Goal: Information Seeking & Learning: Learn about a topic

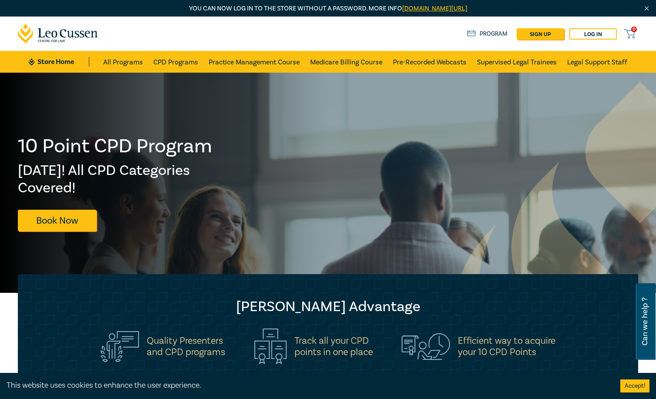
click at [627, 386] on button "Accept!" at bounding box center [634, 386] width 29 height 13
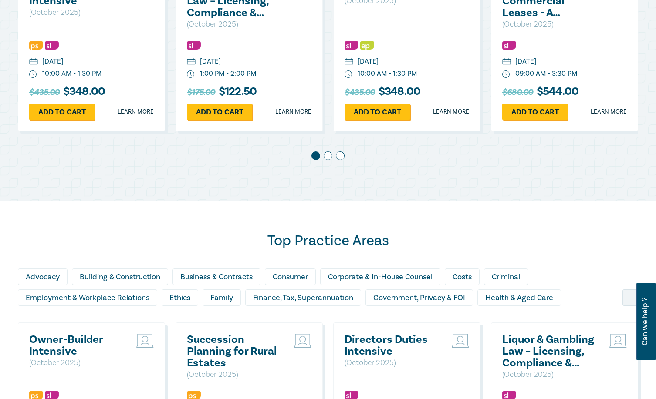
scroll to position [566, 0]
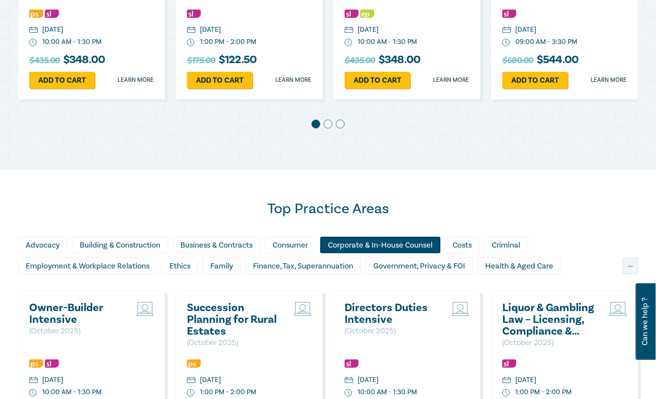
click at [376, 244] on div "Corporate & In-House Counsel" at bounding box center [380, 245] width 120 height 17
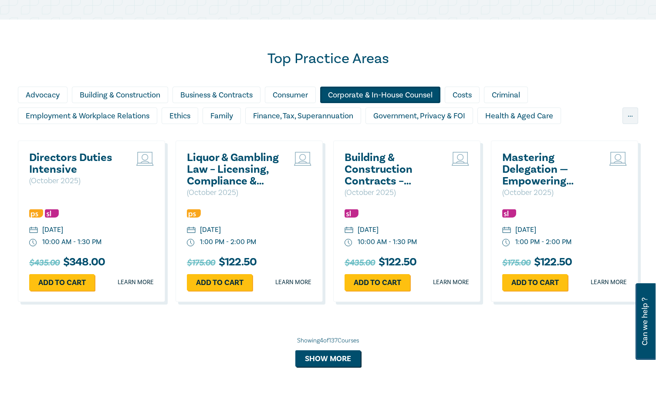
scroll to position [740, 0]
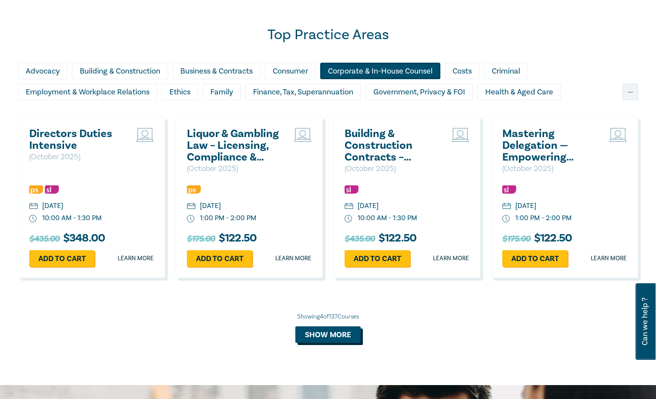
click at [346, 334] on button "Show more" at bounding box center [327, 335] width 65 height 17
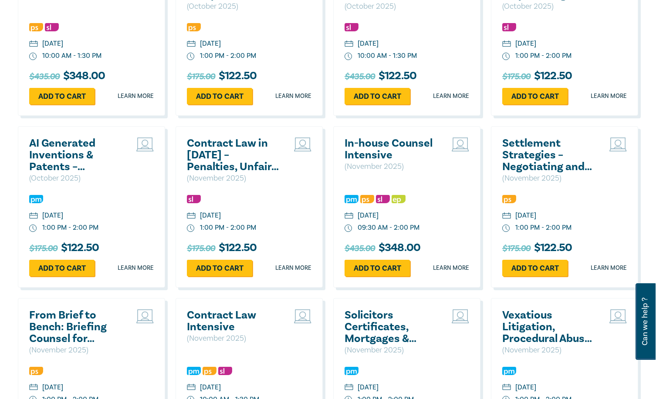
scroll to position [915, 0]
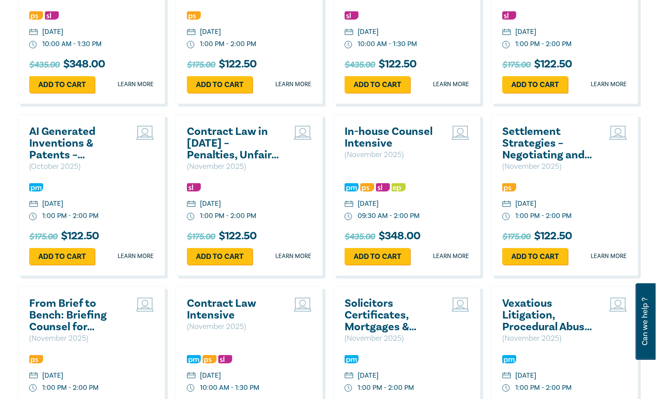
click at [361, 130] on h2 "In-house Counsel Intensive" at bounding box center [391, 138] width 94 height 24
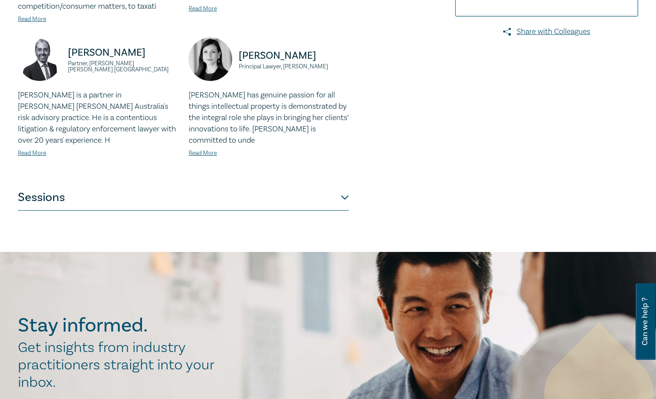
scroll to position [348, 0]
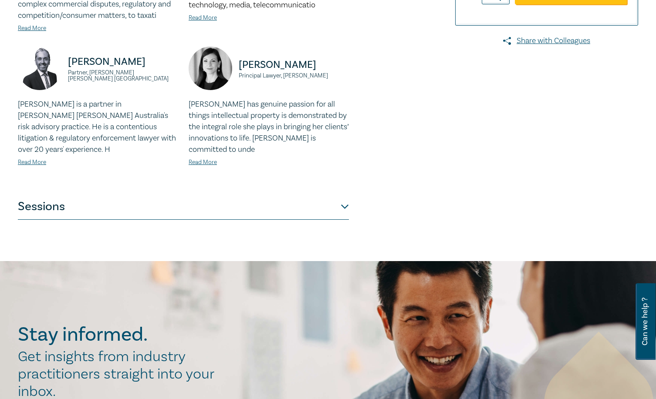
click at [346, 204] on button "Sessions" at bounding box center [183, 207] width 331 height 26
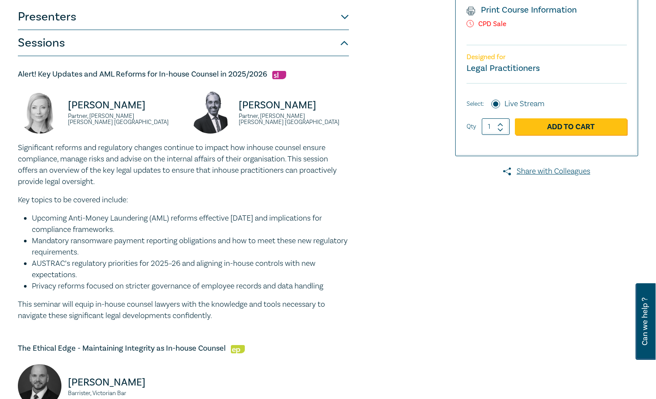
scroll to position [44, 0]
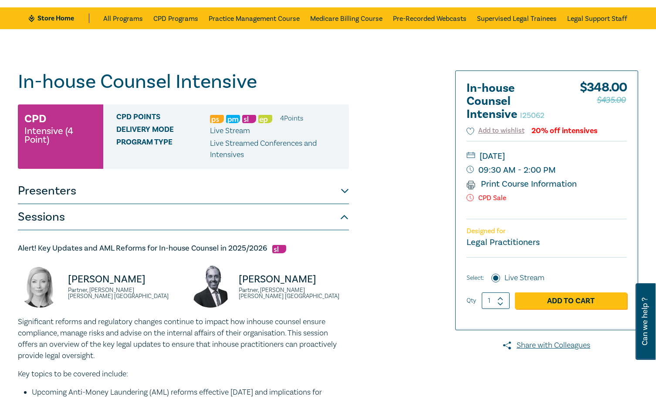
click at [344, 216] on button "Sessions" at bounding box center [183, 217] width 331 height 26
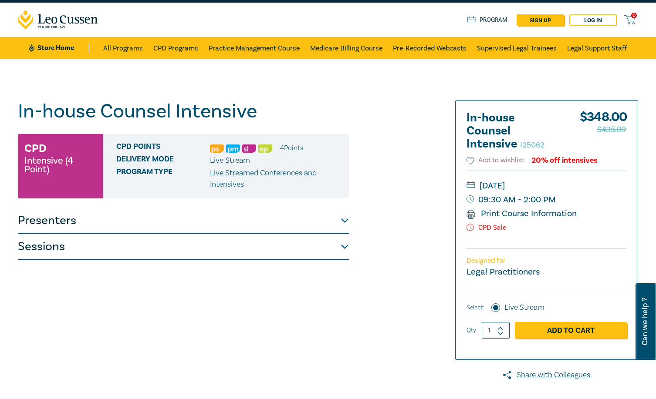
scroll to position [0, 0]
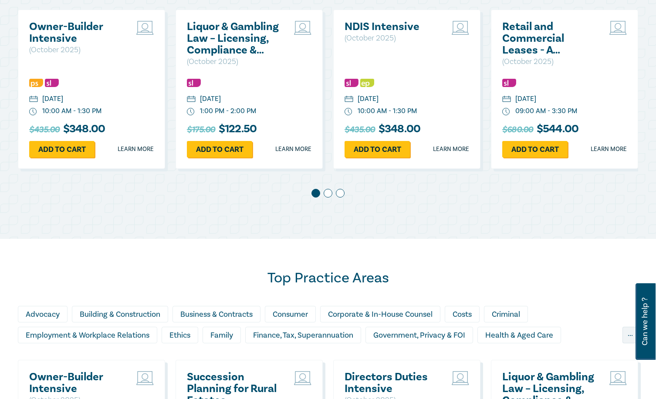
scroll to position [715, 0]
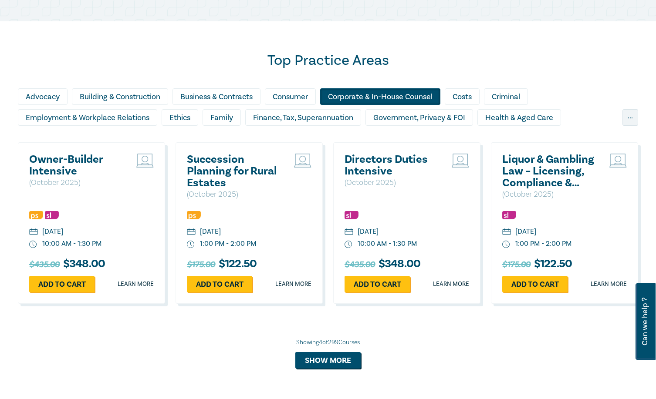
click at [389, 96] on div "Corporate & In-House Counsel" at bounding box center [380, 96] width 120 height 17
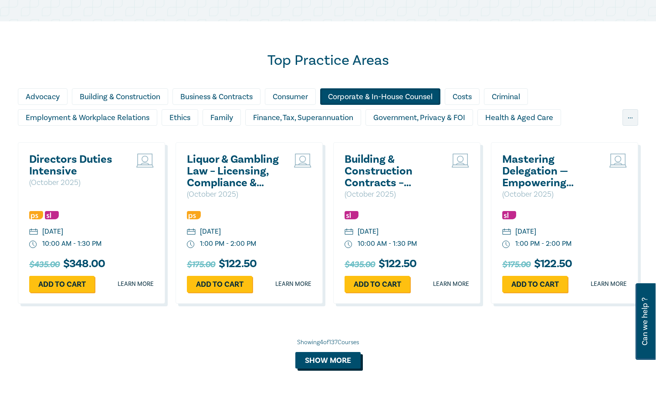
click at [333, 360] on button "Show more" at bounding box center [327, 360] width 65 height 17
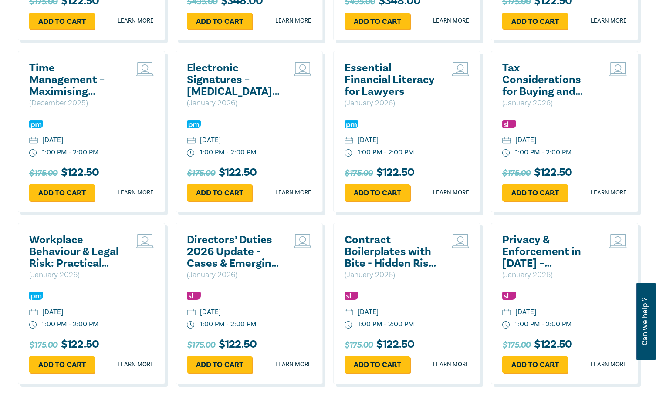
scroll to position [1499, 0]
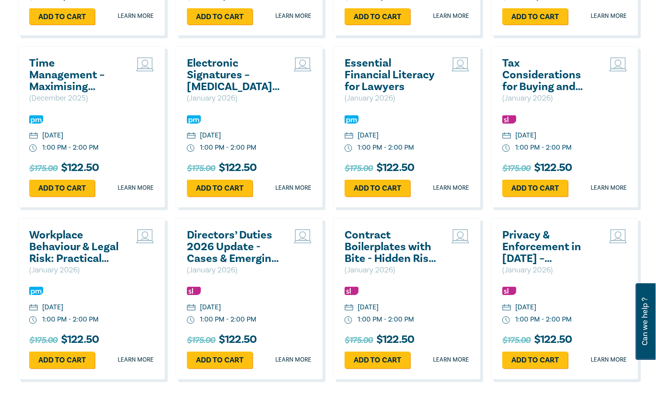
click at [412, 256] on h2 "Contract Boilerplates with Bite - Hidden Risk in Standard Clauses" at bounding box center [391, 247] width 94 height 35
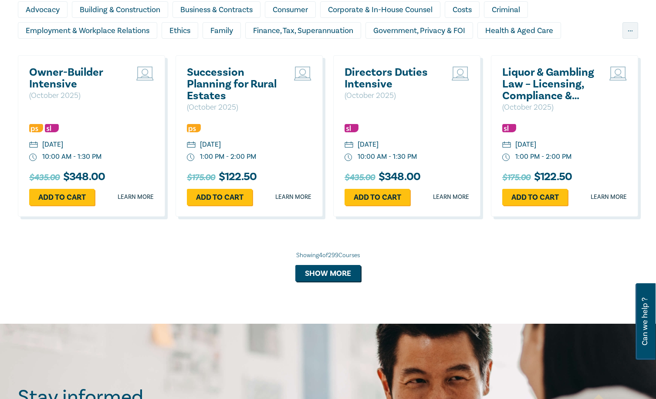
scroll to position [758, 0]
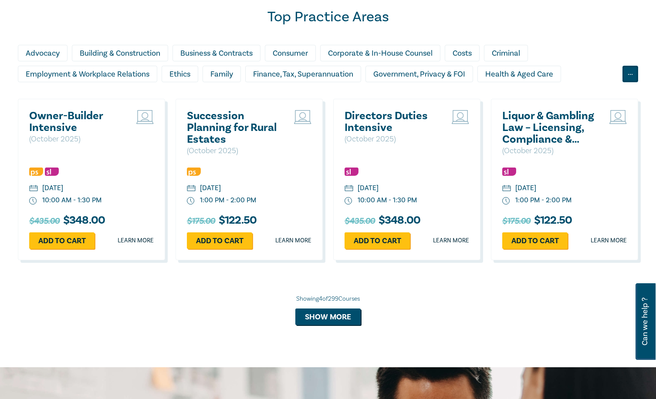
click at [631, 71] on div "..." at bounding box center [630, 74] width 16 height 17
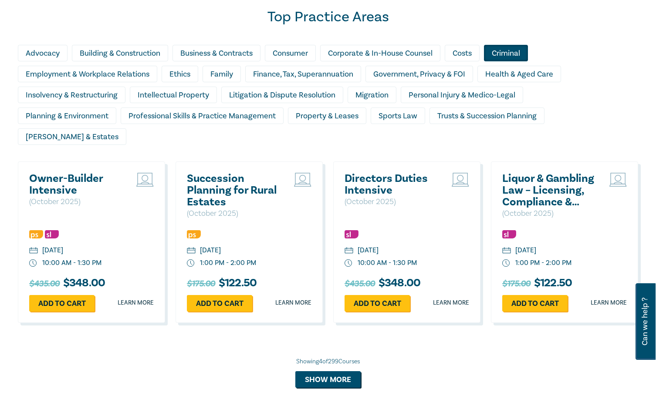
click at [519, 54] on div "Criminal" at bounding box center [506, 53] width 44 height 17
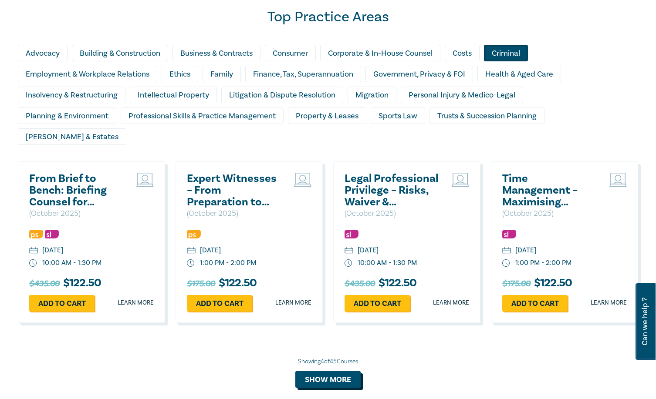
click at [343, 371] on button "Show more" at bounding box center [327, 379] width 65 height 17
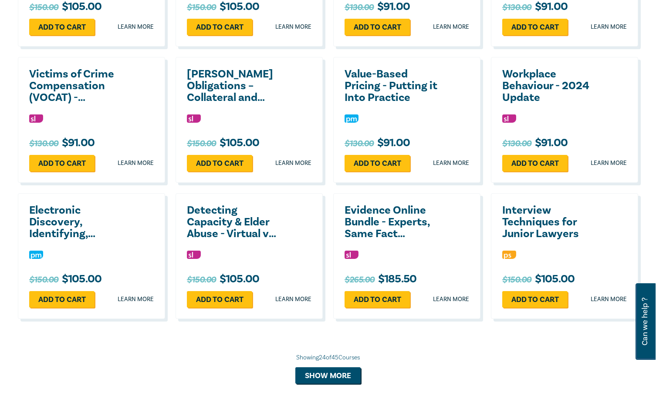
scroll to position [1542, 0]
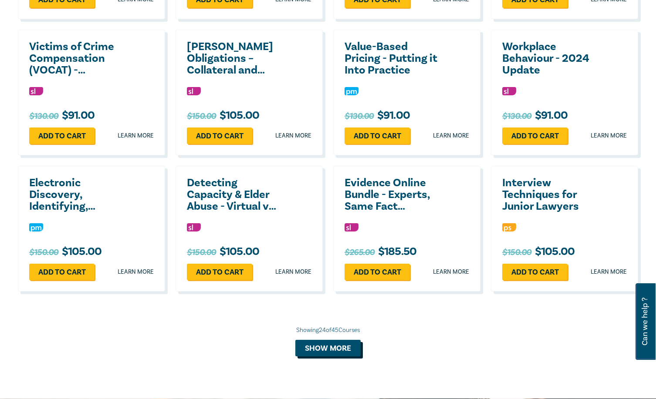
click at [333, 340] on button "Show more" at bounding box center [327, 348] width 65 height 17
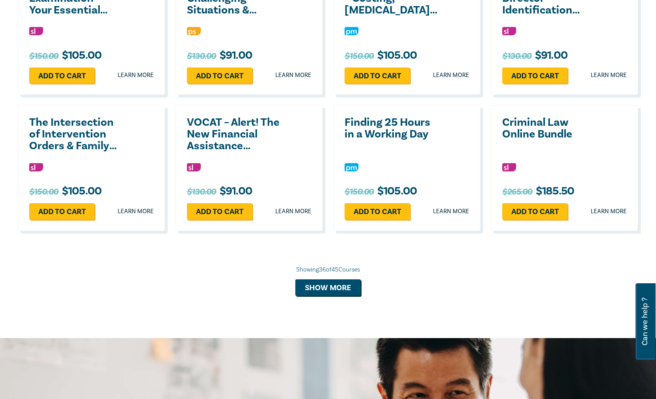
scroll to position [2021, 0]
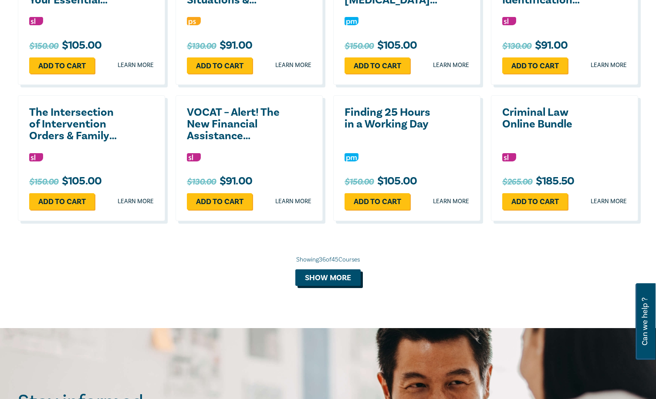
click at [347, 270] on button "Show more" at bounding box center [327, 278] width 65 height 17
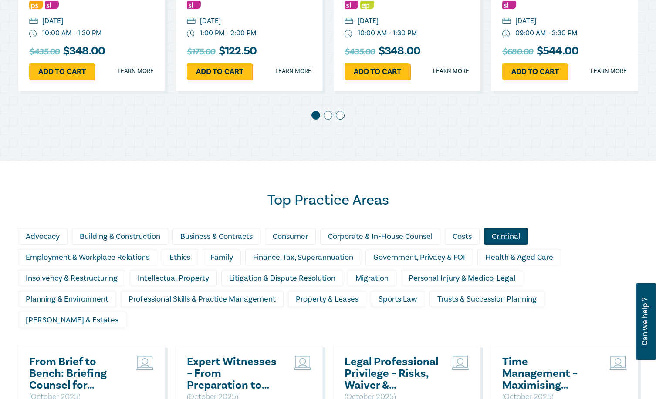
scroll to position [584, 0]
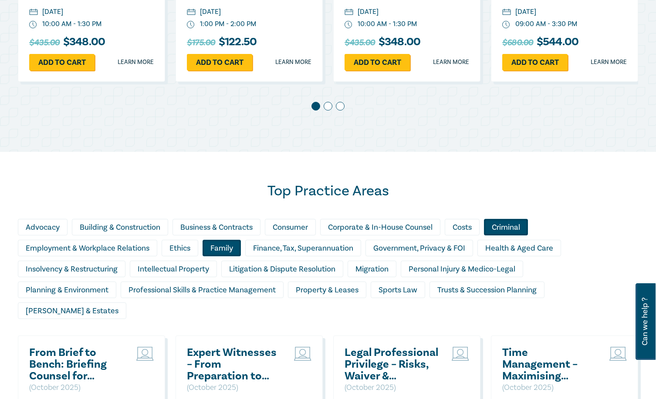
click at [226, 247] on div "Family" at bounding box center [222, 248] width 38 height 17
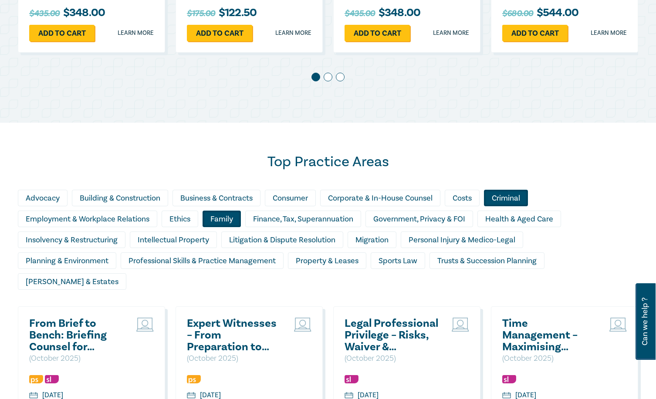
scroll to position [671, 0]
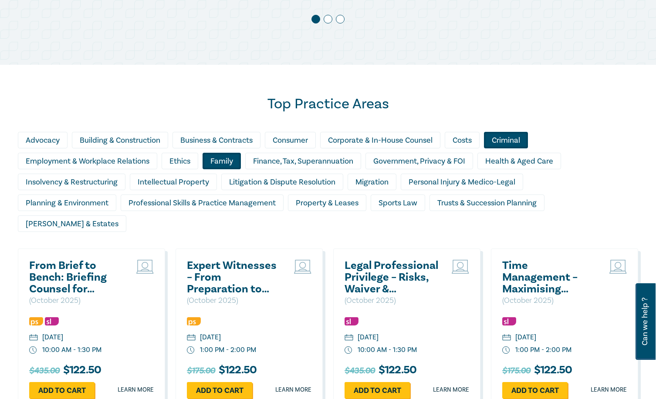
click at [513, 135] on div "Criminal" at bounding box center [506, 140] width 44 height 17
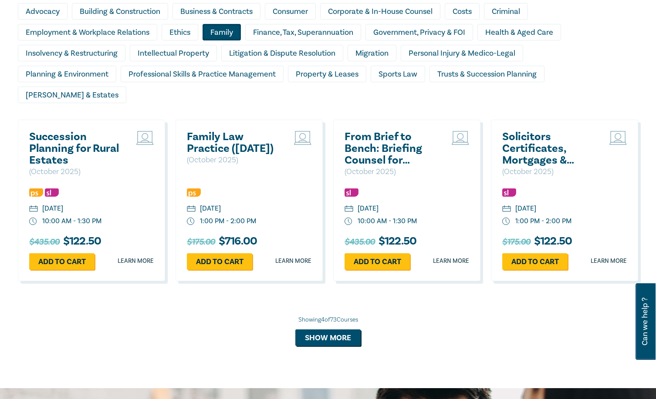
scroll to position [802, 0]
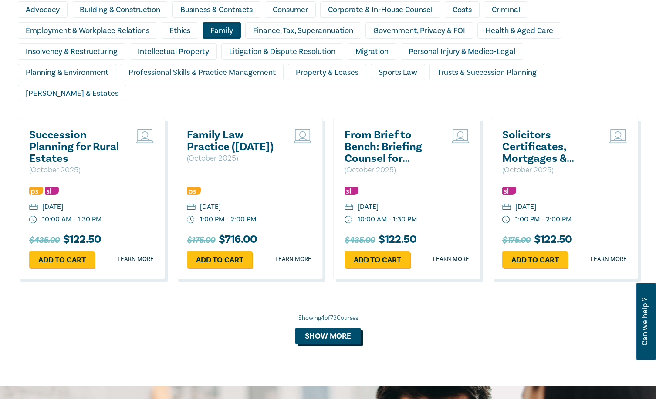
click at [340, 328] on button "Show more" at bounding box center [327, 336] width 65 height 17
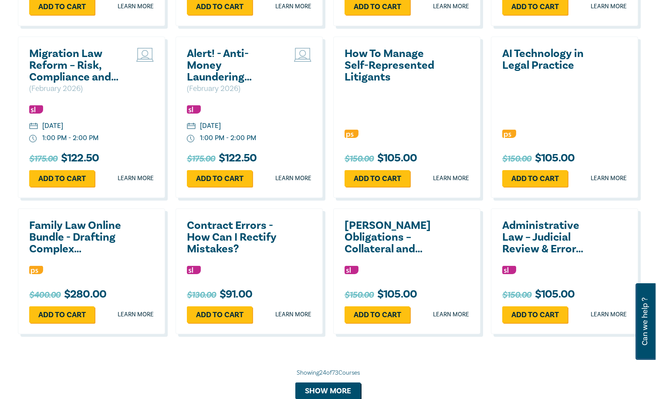
scroll to position [1629, 0]
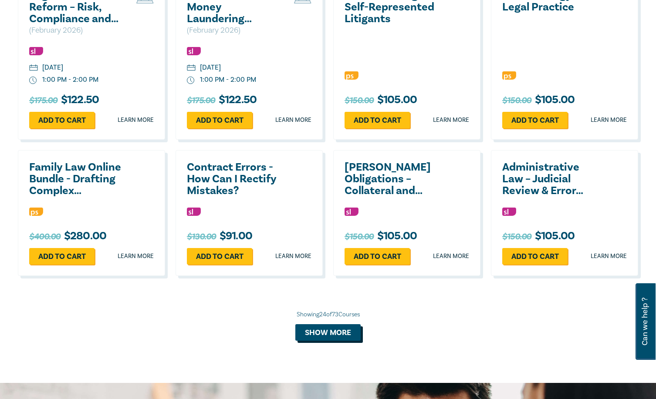
click at [341, 324] on button "Show more" at bounding box center [327, 332] width 65 height 17
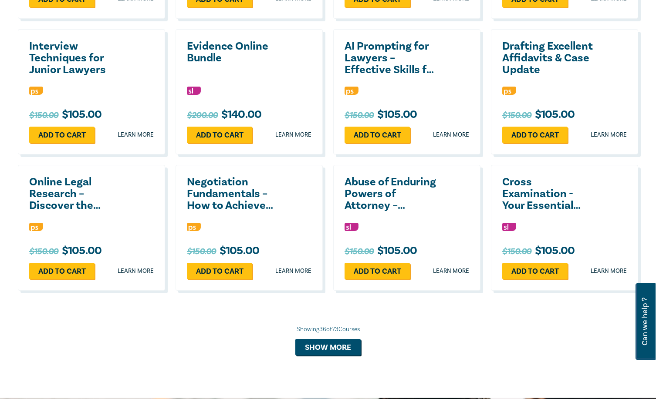
scroll to position [2065, 0]
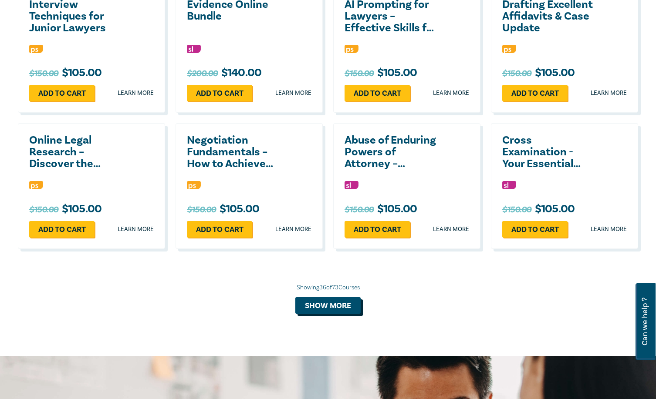
click at [336, 297] on button "Show more" at bounding box center [327, 305] width 65 height 17
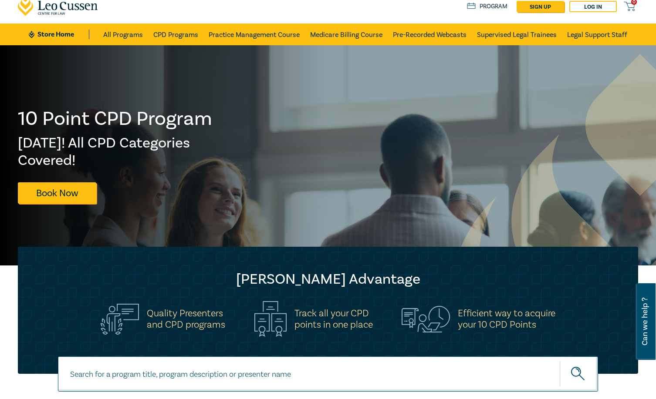
scroll to position [0, 0]
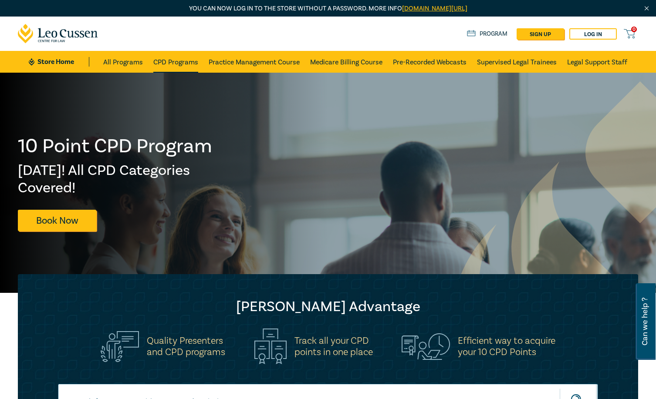
click at [184, 63] on link "CPD Programs" at bounding box center [175, 62] width 45 height 22
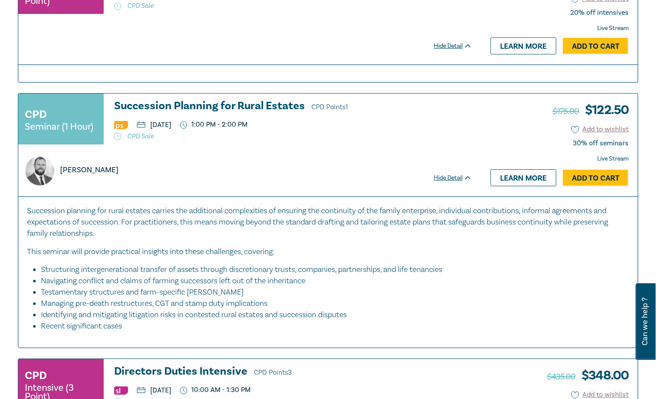
scroll to position [436, 0]
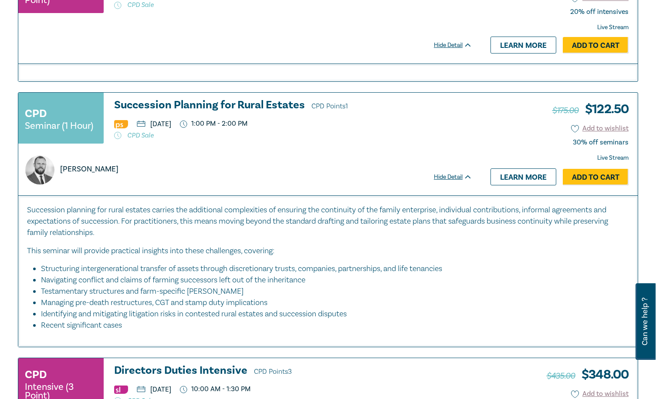
click at [467, 174] on div "Hide Detail" at bounding box center [458, 177] width 48 height 9
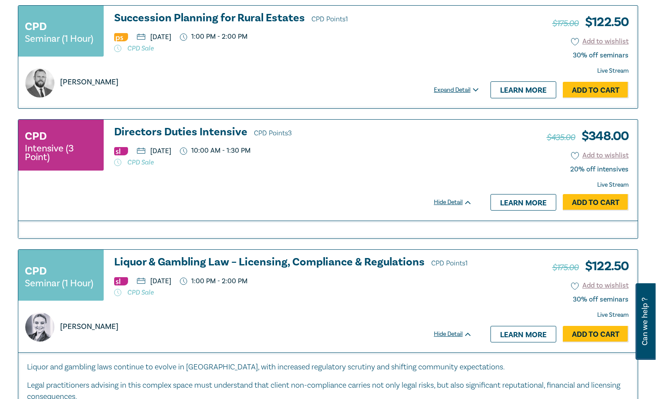
scroll to position [566, 0]
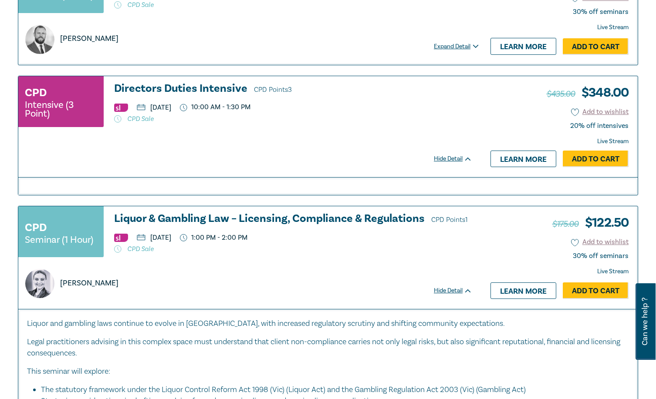
click at [466, 290] on icon at bounding box center [468, 291] width 7 height 4
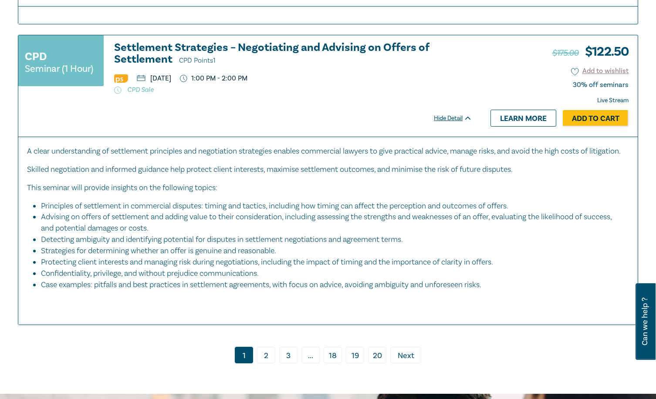
scroll to position [3310, 0]
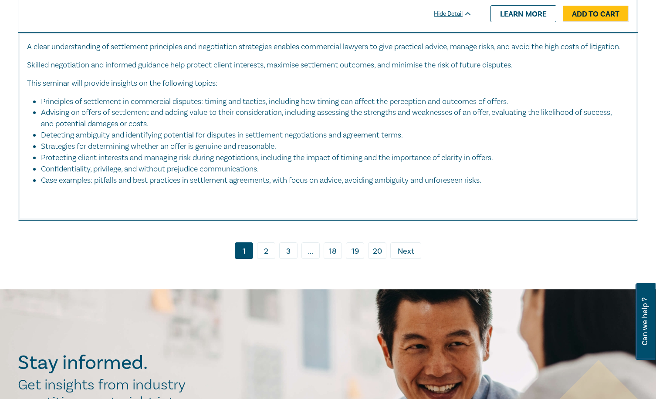
click at [265, 254] on link "2" at bounding box center [266, 251] width 18 height 17
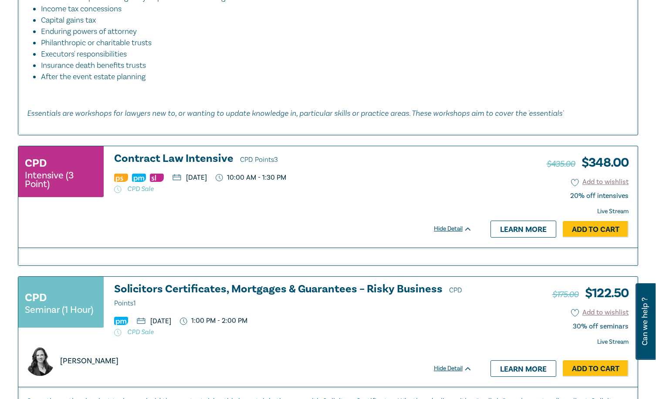
scroll to position [958, 0]
click at [449, 233] on div "Hide Detail" at bounding box center [458, 228] width 48 height 9
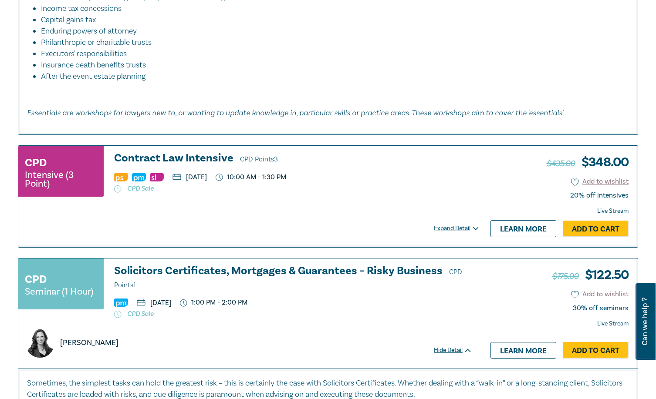
click at [448, 229] on div "Expand Detail" at bounding box center [458, 228] width 48 height 9
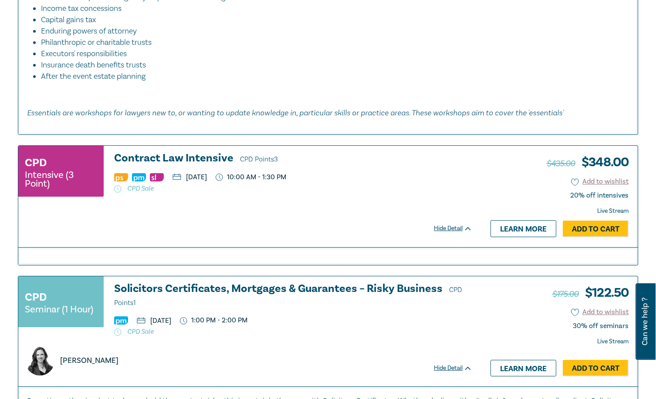
click at [193, 158] on h3 "Contract Law Intensive CPD Points 3" at bounding box center [293, 158] width 358 height 13
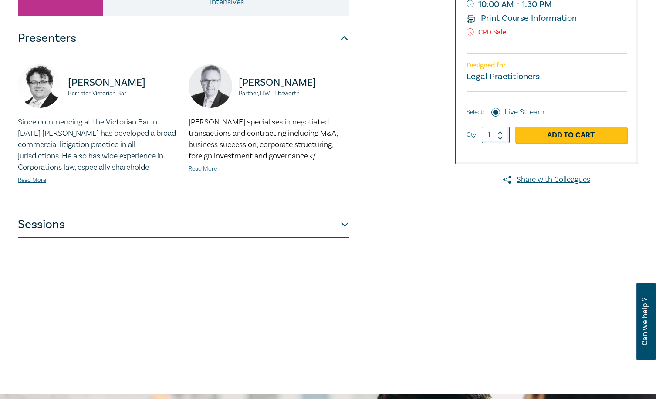
scroll to position [218, 0]
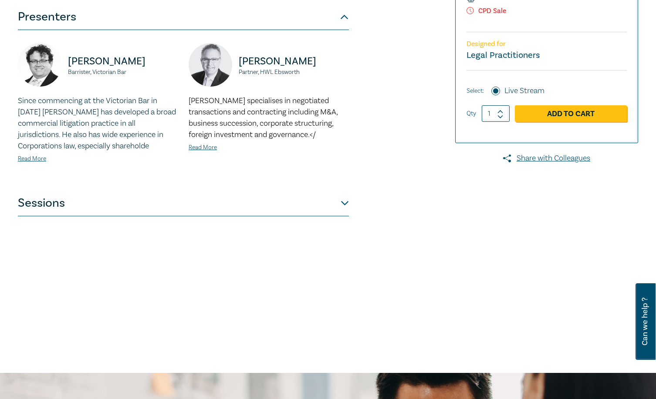
click at [345, 201] on button "Sessions" at bounding box center [183, 203] width 331 height 26
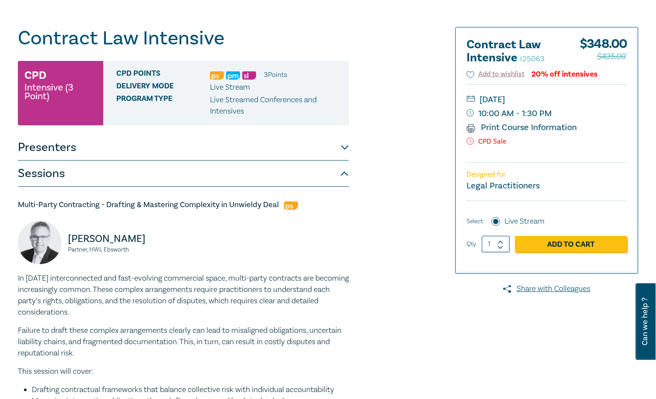
scroll to position [0, 0]
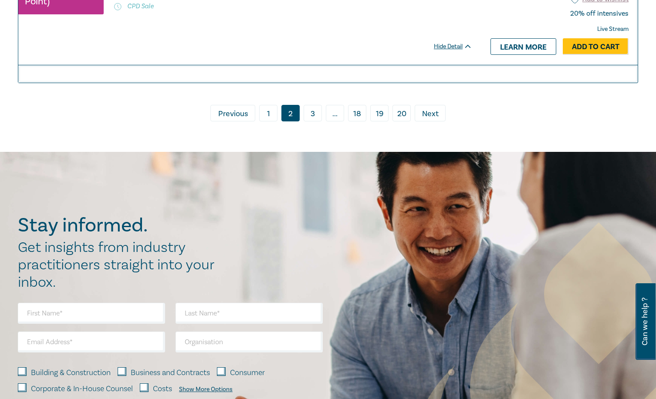
scroll to position [4323, 0]
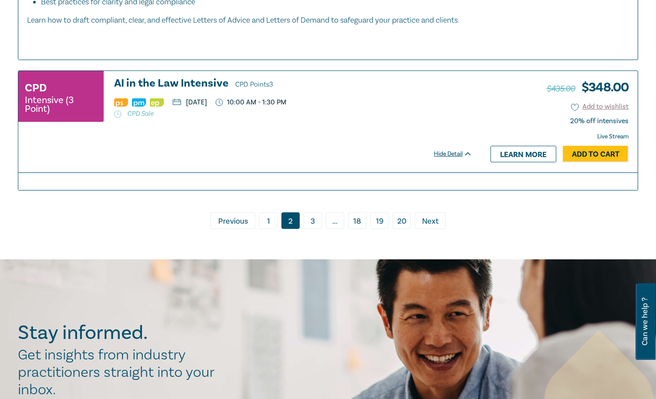
click at [313, 229] on link "3" at bounding box center [313, 221] width 18 height 17
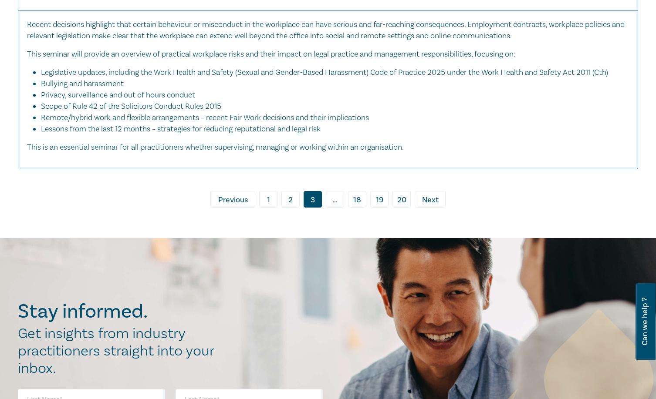
scroll to position [3833, 0]
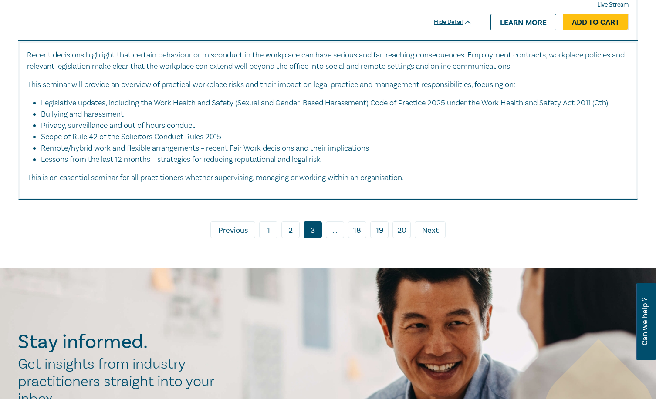
click at [436, 236] on span "Next" at bounding box center [430, 230] width 17 height 11
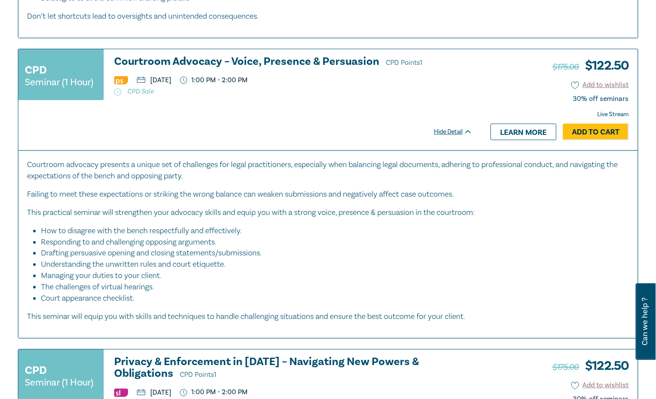
scroll to position [1568, 0]
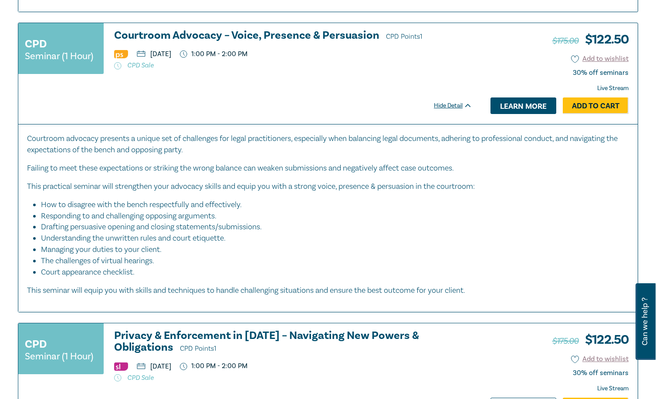
click at [539, 114] on link "Learn more" at bounding box center [523, 106] width 66 height 17
